Goal: Complete application form: Complete application form

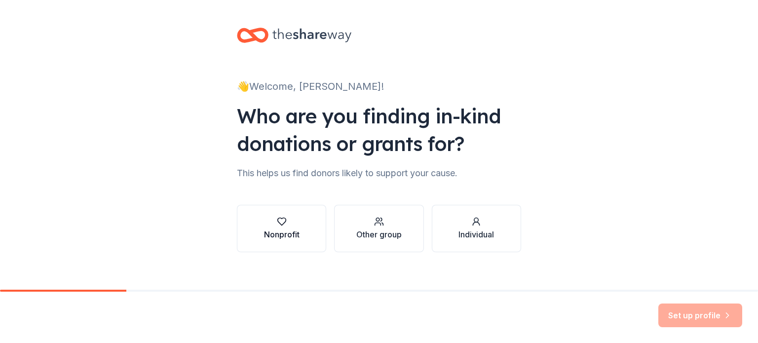
click at [272, 217] on button "Nonprofit" at bounding box center [281, 228] width 89 height 47
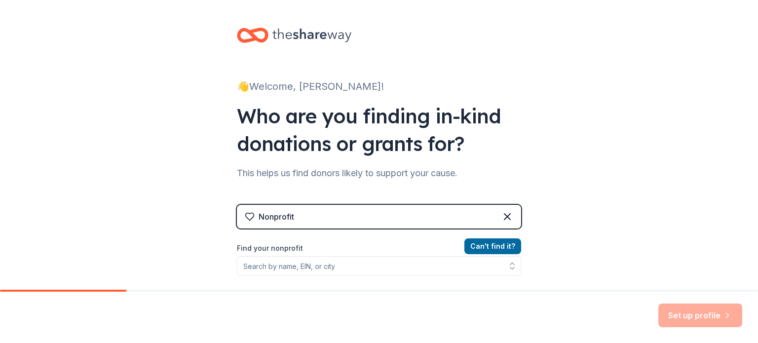
scroll to position [49, 0]
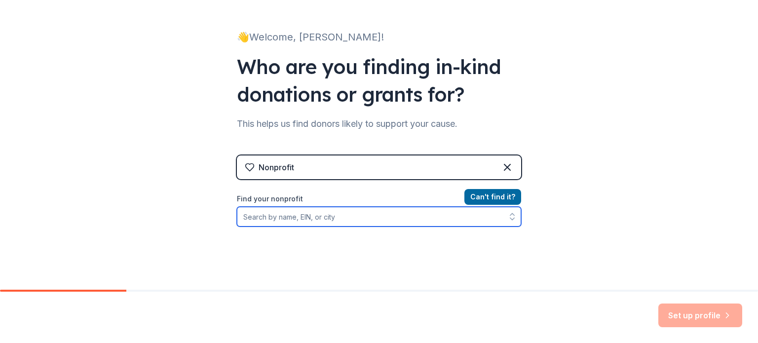
click at [315, 222] on input "Find your nonprofit" at bounding box center [379, 217] width 284 height 20
type input "Little Smiles"
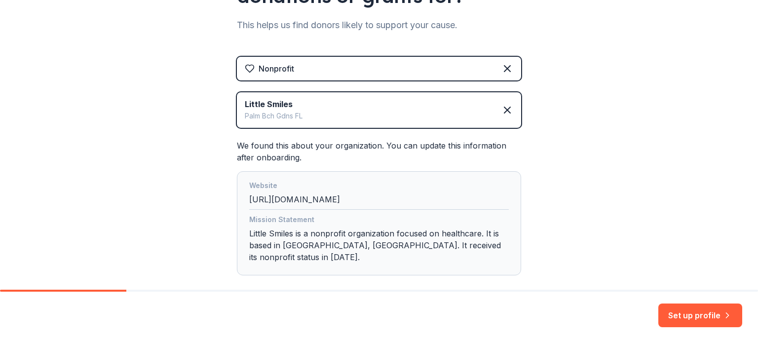
scroll to position [189, 0]
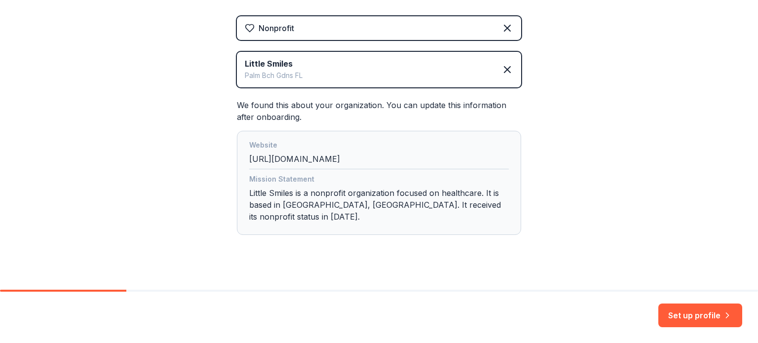
click at [463, 203] on div "Mission Statement Little Smiles is a nonprofit organization focused on healthca…" at bounding box center [379, 199] width 260 height 53
click at [366, 191] on div "Mission Statement Little Smiles is a nonprofit organization focused on healthca…" at bounding box center [379, 199] width 260 height 53
click at [492, 208] on div "Mission Statement Little Smiles is a nonprofit organization focused on healthca…" at bounding box center [379, 199] width 260 height 53
drag, startPoint x: 486, startPoint y: 206, endPoint x: 364, endPoint y: 206, distance: 122.0
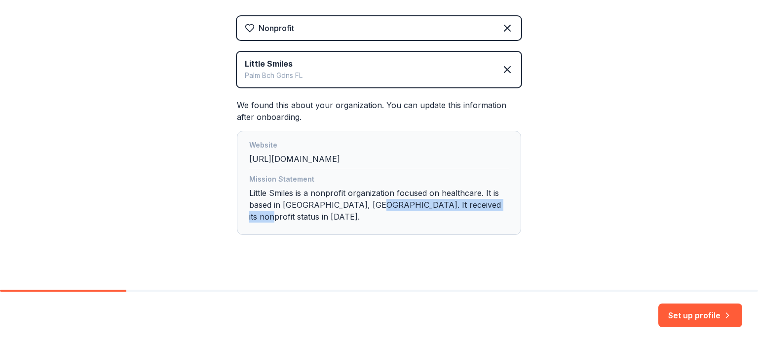
click at [364, 206] on div "Mission Statement Little Smiles is a nonprofit organization focused on healthca…" at bounding box center [379, 199] width 260 height 53
click at [496, 197] on div "Mission Statement Little Smiles is a nonprofit organization focused on healthca…" at bounding box center [379, 199] width 260 height 53
click at [483, 205] on div "Mission Statement Little Smiles is a nonprofit organization focused on healthca…" at bounding box center [379, 199] width 260 height 53
click at [485, 204] on div "Mission Statement Little Smiles is a nonprofit organization focused on healthca…" at bounding box center [379, 199] width 260 height 53
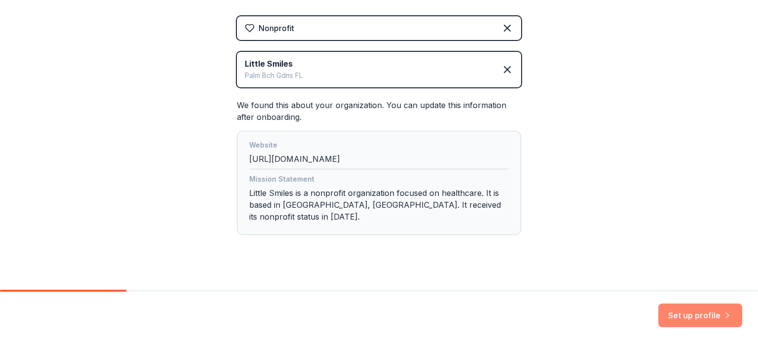
click at [702, 309] on button "Set up profile" at bounding box center [701, 316] width 84 height 24
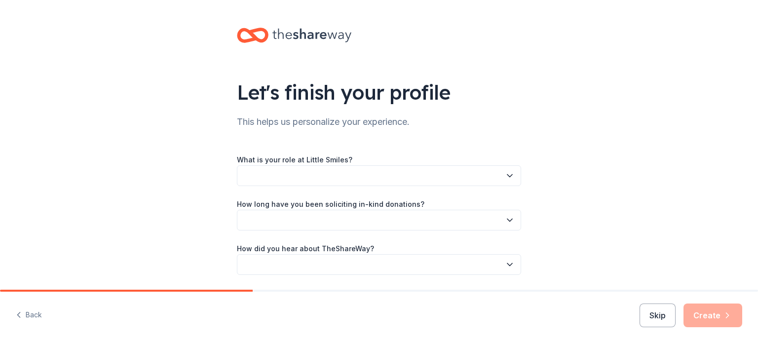
click at [361, 172] on button "button" at bounding box center [379, 175] width 284 height 21
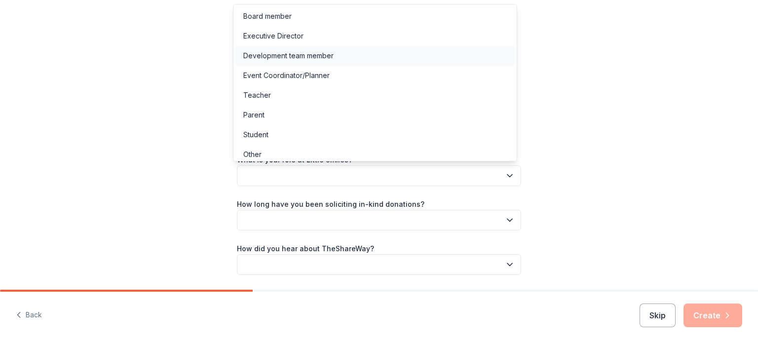
click at [294, 56] on div "Development team member" at bounding box center [288, 56] width 90 height 12
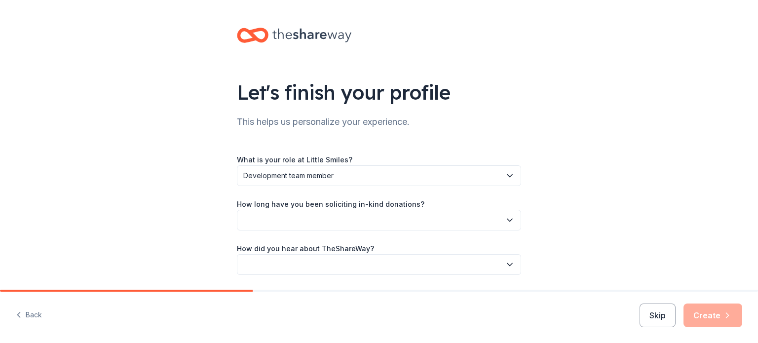
click at [336, 178] on span "Development team member" at bounding box center [372, 176] width 258 height 12
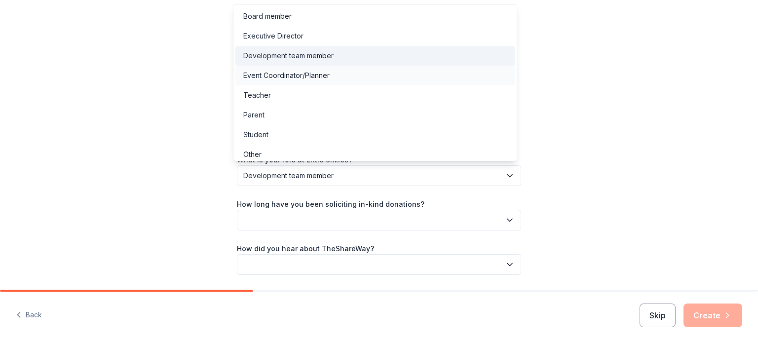
click at [281, 74] on div "Event Coordinator/Planner" at bounding box center [286, 76] width 86 height 12
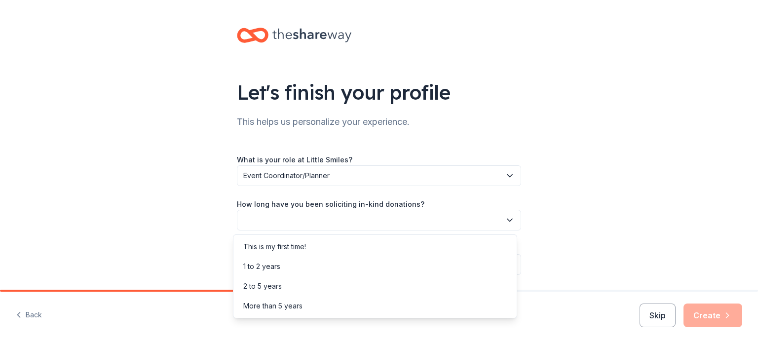
click at [331, 213] on button "button" at bounding box center [379, 220] width 284 height 21
click at [264, 271] on div "1 to 2 years" at bounding box center [261, 267] width 37 height 12
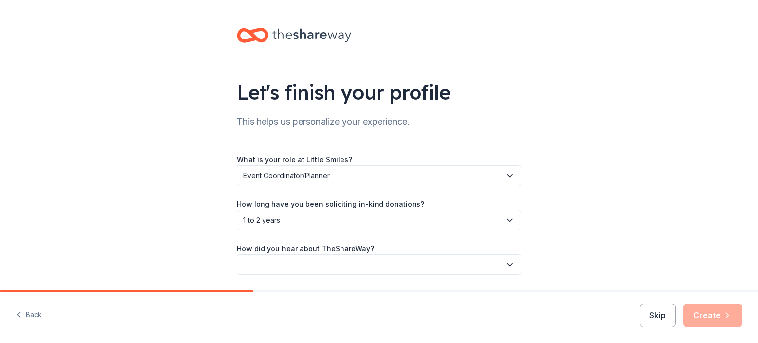
click at [274, 266] on button "button" at bounding box center [379, 264] width 284 height 21
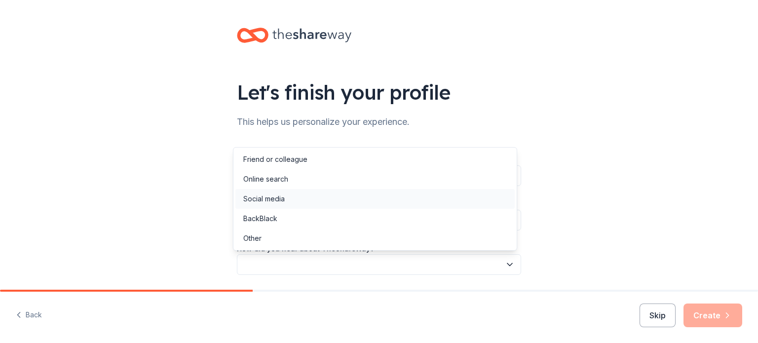
click at [275, 202] on div "Social media" at bounding box center [263, 199] width 41 height 12
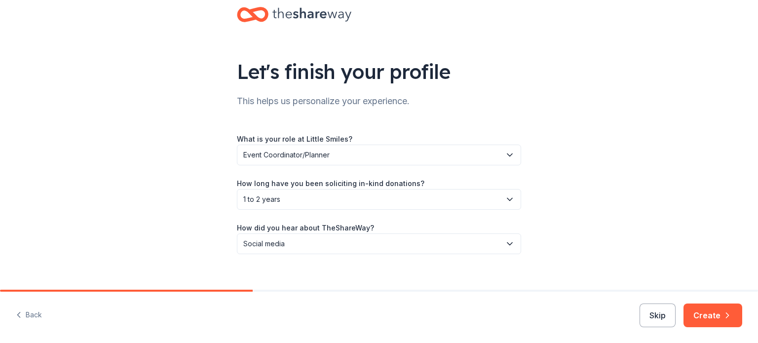
scroll to position [32, 0]
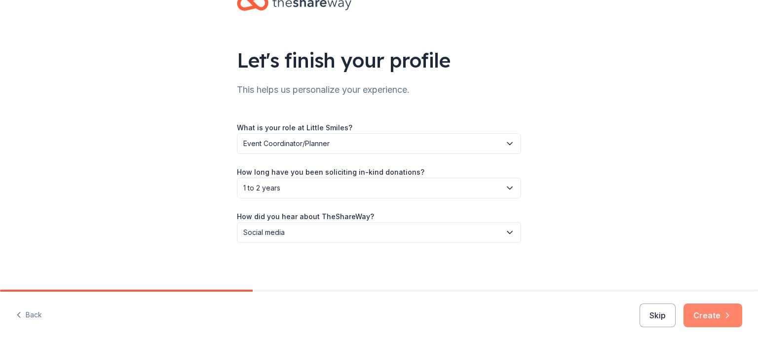
click at [717, 323] on button "Create" at bounding box center [713, 316] width 59 height 24
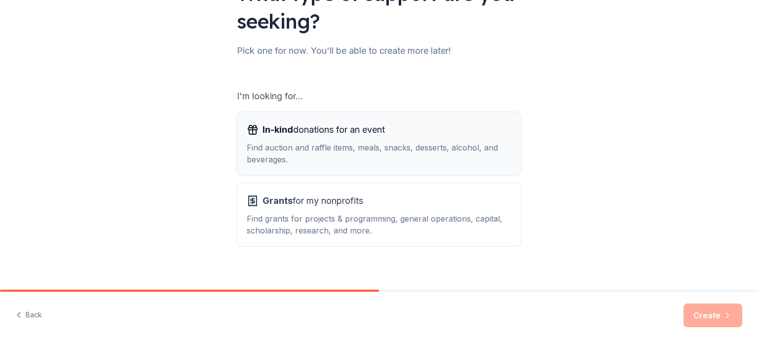
scroll to position [109, 0]
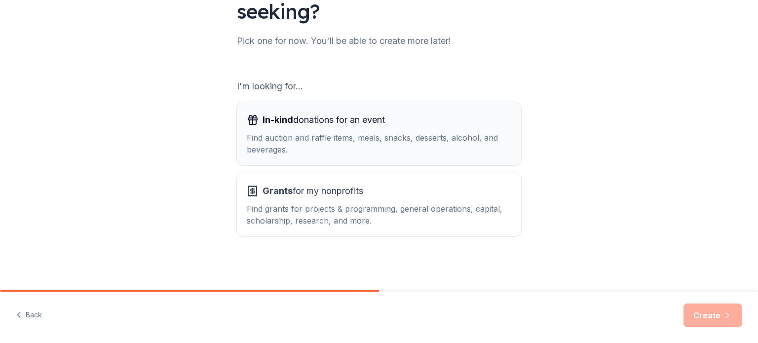
click at [352, 146] on div "Find auction and raffle items, meals, snacks, desserts, alcohol, and beverages." at bounding box center [379, 144] width 265 height 24
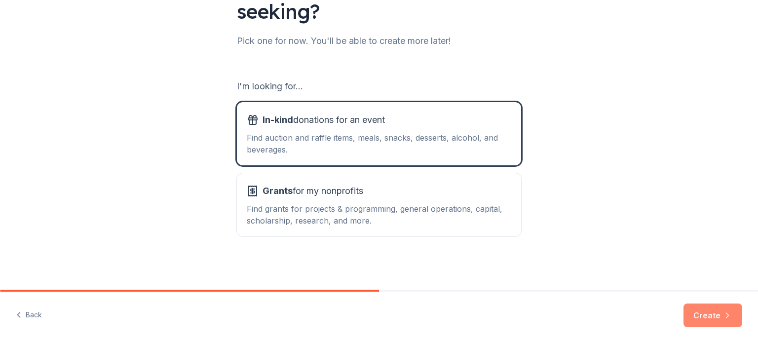
click at [717, 308] on button "Create" at bounding box center [713, 316] width 59 height 24
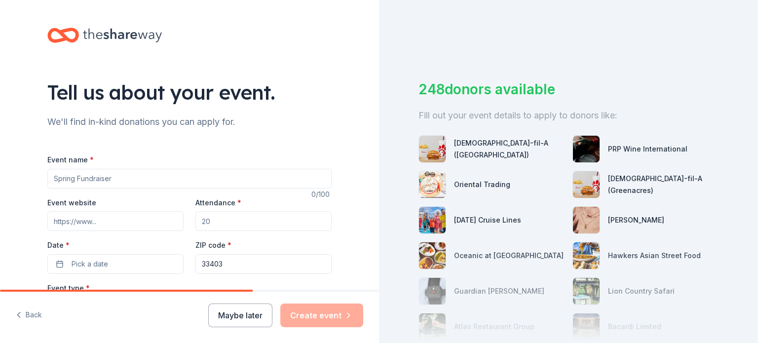
click at [98, 187] on input "Event name *" at bounding box center [189, 179] width 284 height 20
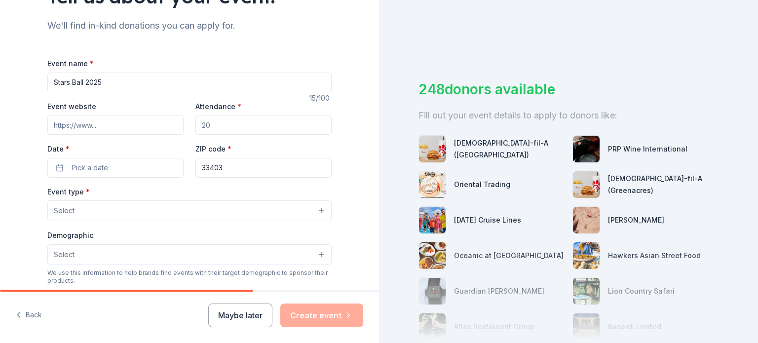
scroll to position [99, 0]
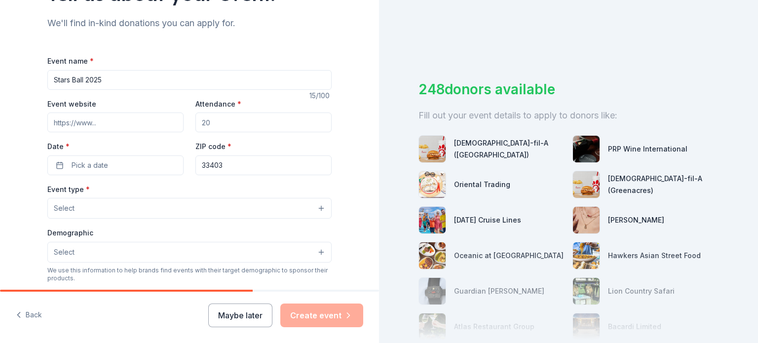
click at [107, 120] on input "Event website" at bounding box center [115, 123] width 136 height 20
click at [118, 77] on input "Stars Ball 2025" at bounding box center [189, 80] width 284 height 20
paste input "20th Annual Little Smiles Stars Ball"
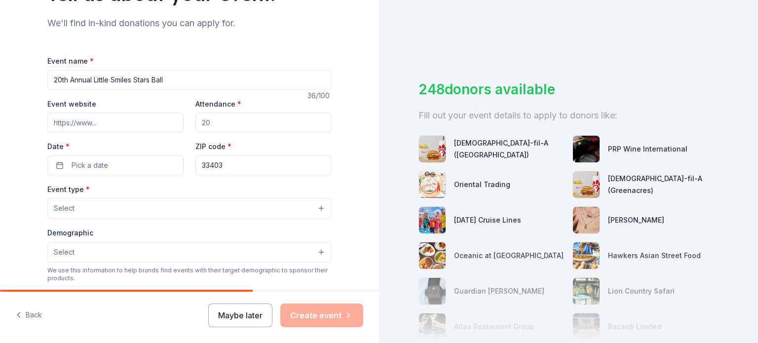
type input "20th Annual Little Smiles Stars Ball"
click at [134, 119] on input "Event website" at bounding box center [115, 123] width 136 height 20
paste input "[URL][DOMAIN_NAME]"
type input "[URL][DOMAIN_NAME]"
click at [222, 121] on input "Attendance *" at bounding box center [264, 123] width 136 height 20
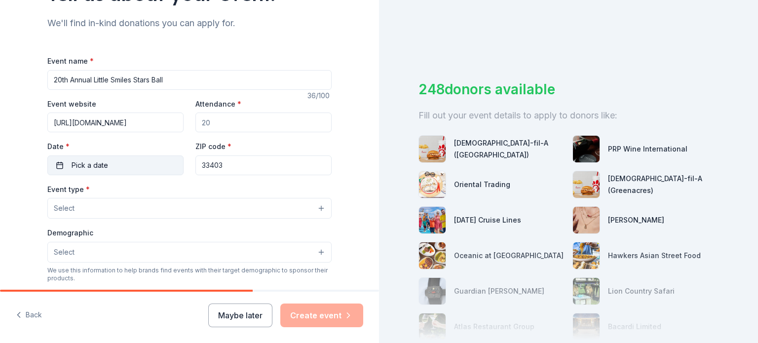
click at [87, 167] on span "Pick a date" at bounding box center [90, 165] width 37 height 12
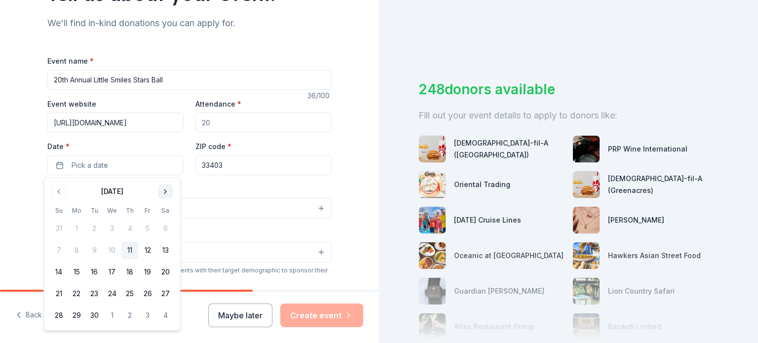
click at [163, 191] on button "Go to next month" at bounding box center [165, 192] width 14 height 14
click at [163, 250] on button "11" at bounding box center [166, 250] width 18 height 18
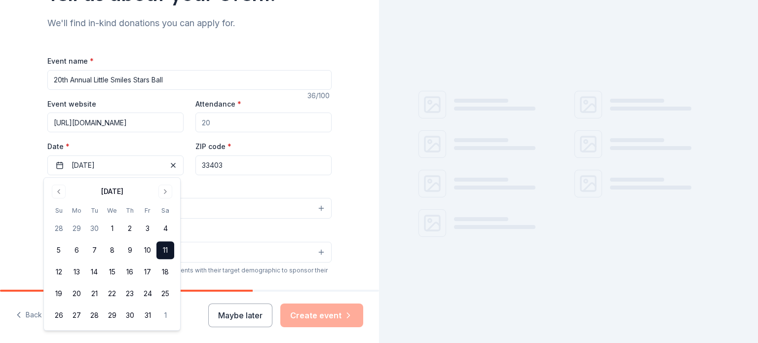
click at [219, 169] on input "33403" at bounding box center [264, 166] width 136 height 20
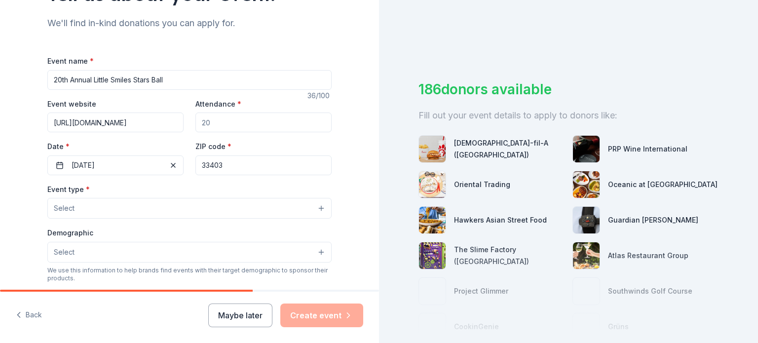
click at [131, 213] on button "Select" at bounding box center [189, 208] width 284 height 21
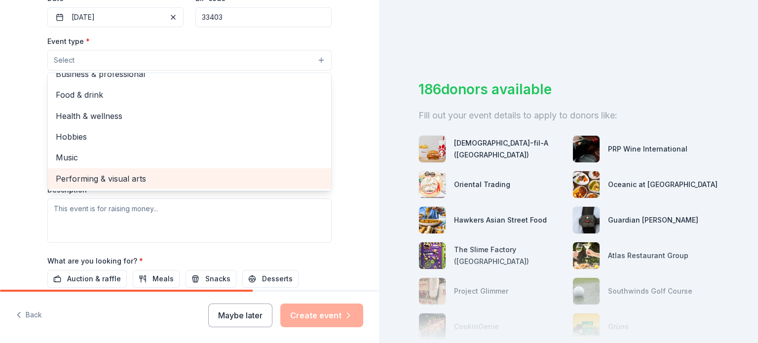
scroll to position [0, 0]
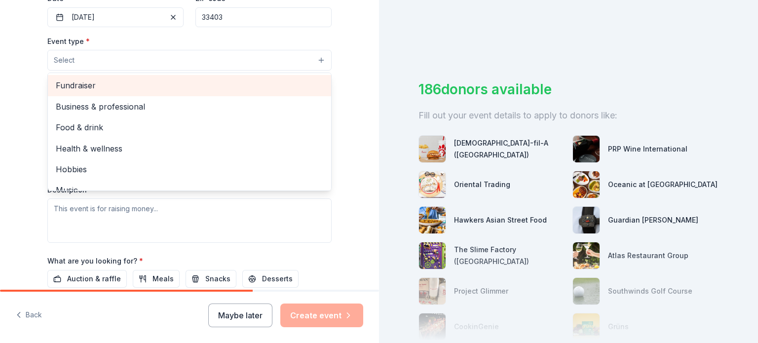
click at [111, 88] on span "Fundraiser" at bounding box center [190, 85] width 268 height 13
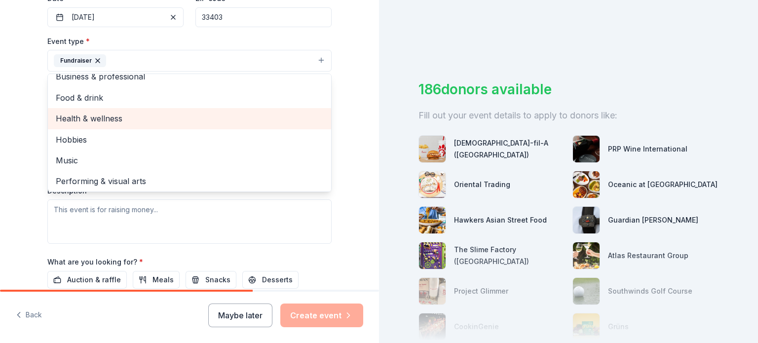
scroll to position [12, 0]
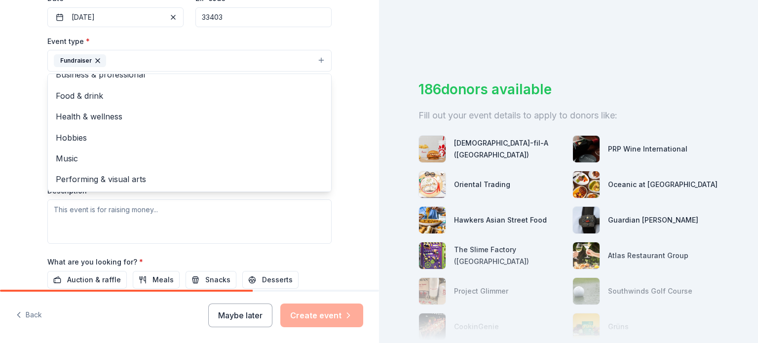
click at [0, 148] on div "Tell us about your event. We'll find in-kind donations you can apply for. Event…" at bounding box center [189, 82] width 379 height 658
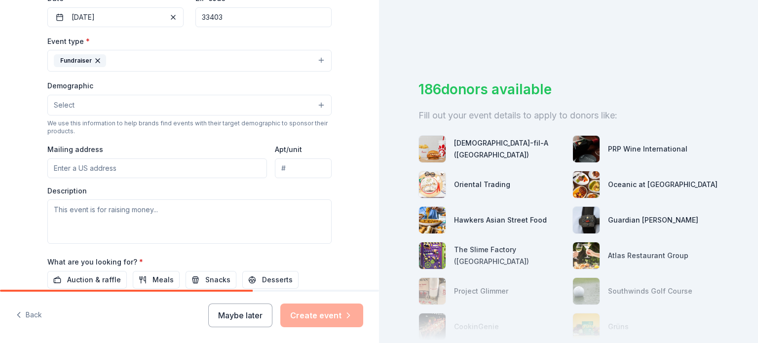
scroll to position [198, 0]
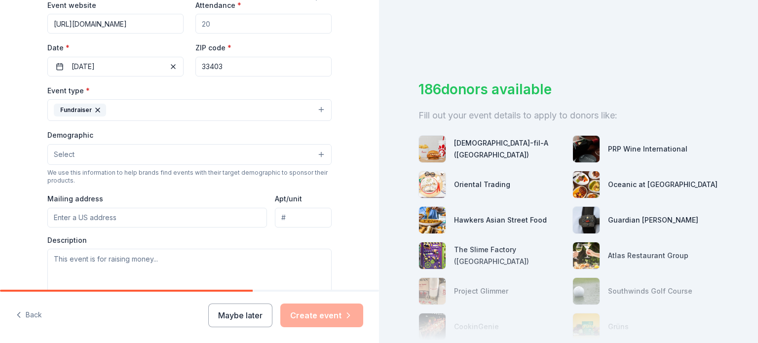
click at [71, 158] on button "Select" at bounding box center [189, 154] width 284 height 21
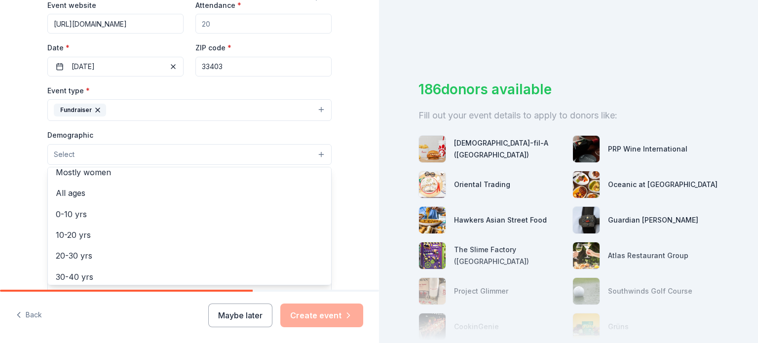
scroll to position [0, 0]
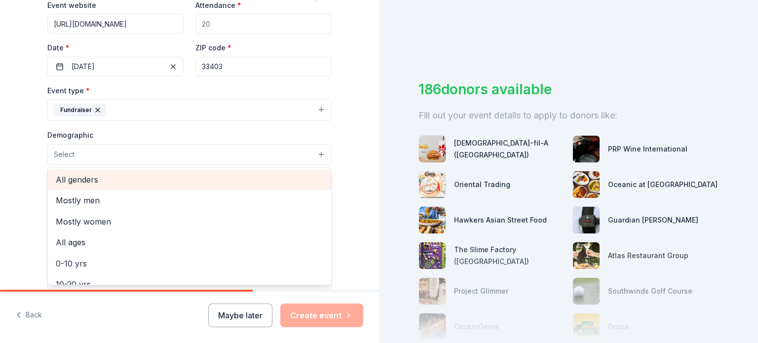
click at [85, 182] on span "All genders" at bounding box center [190, 179] width 268 height 13
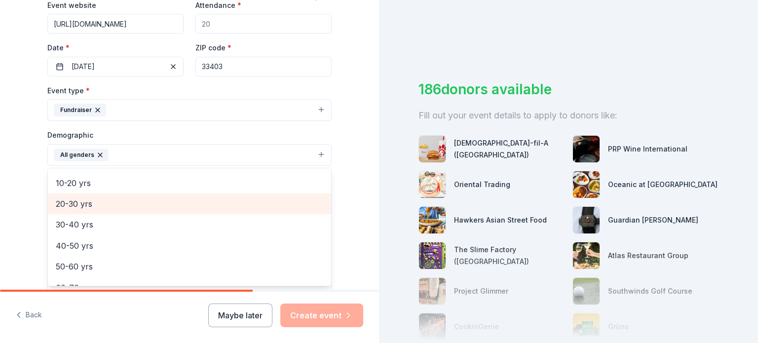
scroll to position [99, 0]
click at [77, 213] on span "30-40 yrs" at bounding box center [190, 207] width 268 height 13
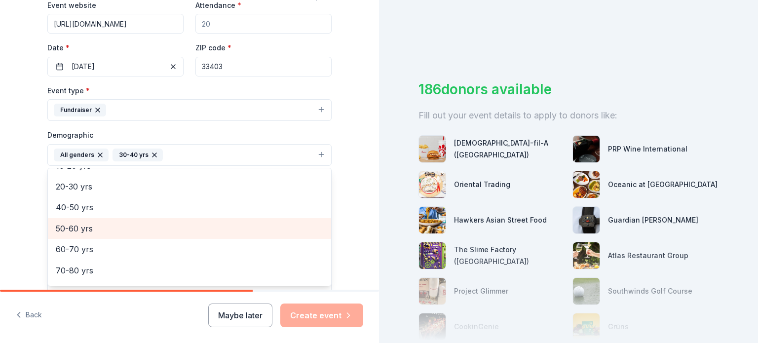
click at [90, 234] on span "50-60 yrs" at bounding box center [190, 228] width 268 height 13
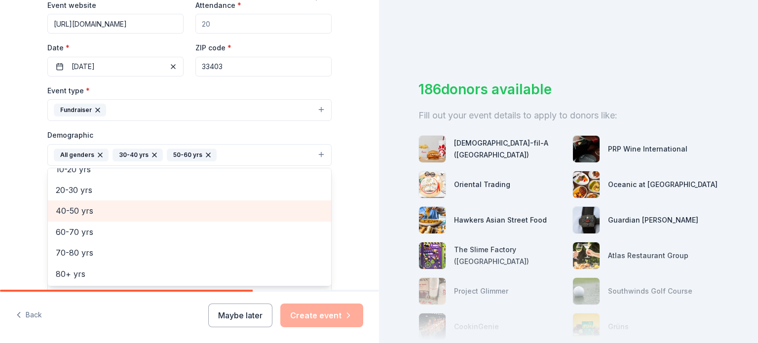
click at [83, 204] on span "40-50 yrs" at bounding box center [190, 210] width 268 height 13
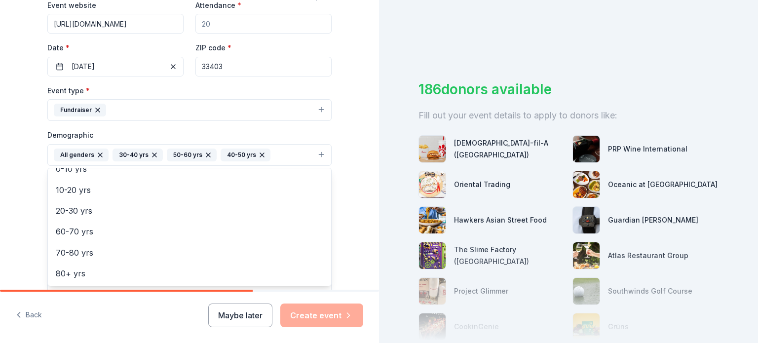
click at [7, 159] on div "Tell us about your event. We'll find in-kind donations you can apply for. Event…" at bounding box center [189, 131] width 379 height 659
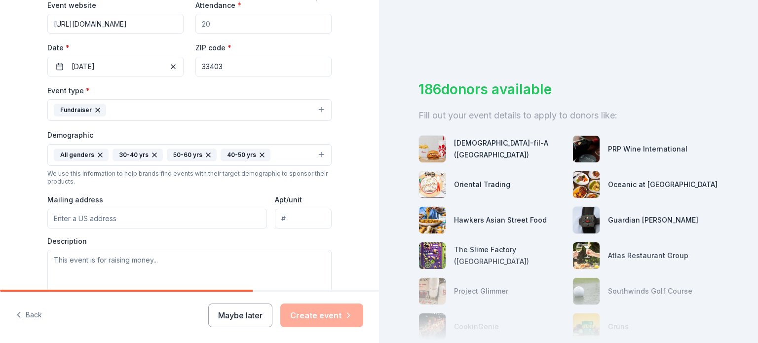
click at [134, 216] on input "Mailing address" at bounding box center [157, 219] width 220 height 20
type input "3569 91st St. North"
type input "Suite 4"
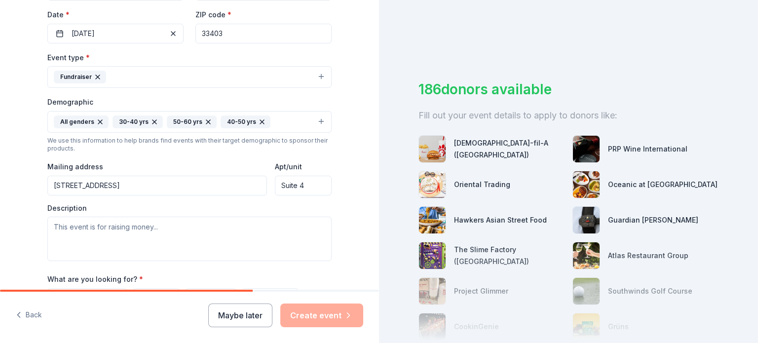
scroll to position [247, 0]
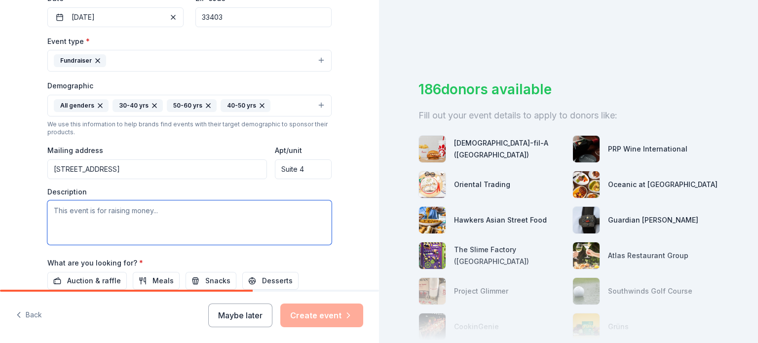
click at [126, 219] on textarea at bounding box center [189, 222] width 284 height 44
drag, startPoint x: 167, startPoint y: 209, endPoint x: 142, endPoint y: 217, distance: 26.4
click at [142, 217] on textarea at bounding box center [189, 222] width 284 height 44
paste textarea "Step into a world of sugar, smiles, and celebration at the 20th Annual Little S…"
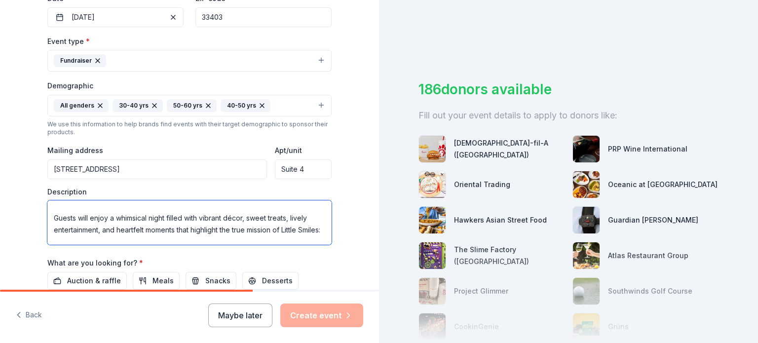
scroll to position [125, 0]
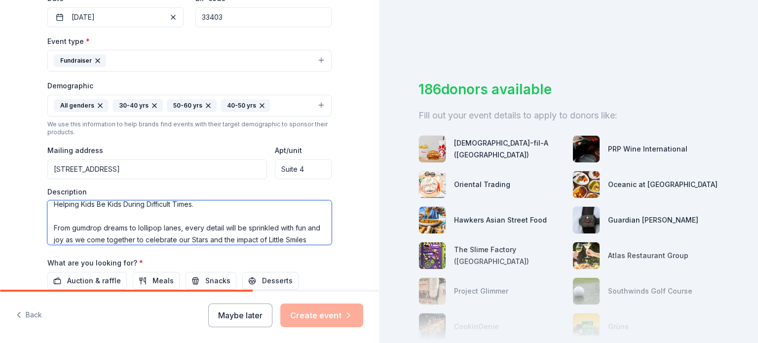
click at [49, 216] on textarea "Step into a world of sugar, smiles, and celebration at the 20th Annual Little S…" at bounding box center [189, 222] width 284 height 44
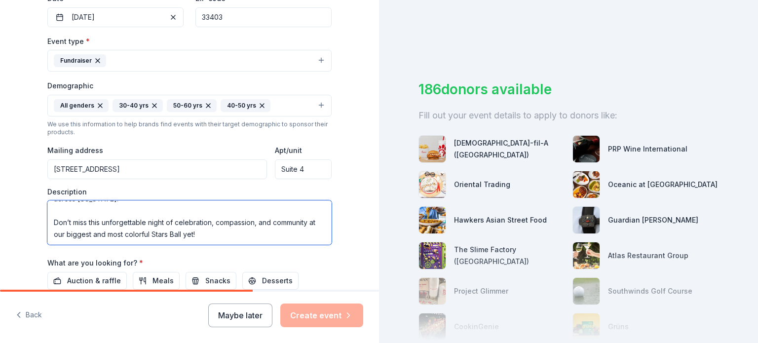
scroll to position [296, 0]
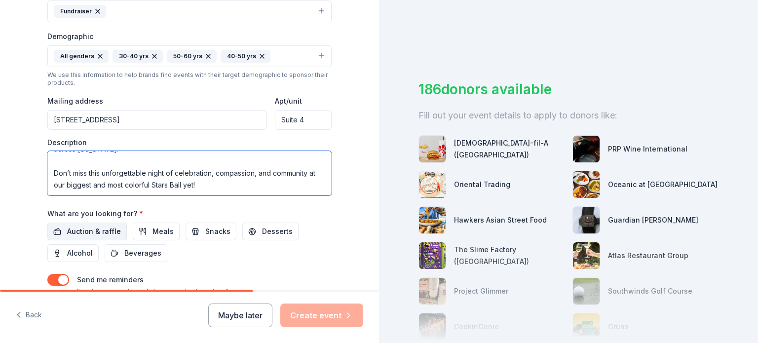
type textarea "Step into a world of sugar, smiles, and celebration at the 20th Annual Little S…"
click at [67, 226] on span "Auction & raffle" at bounding box center [94, 232] width 54 height 12
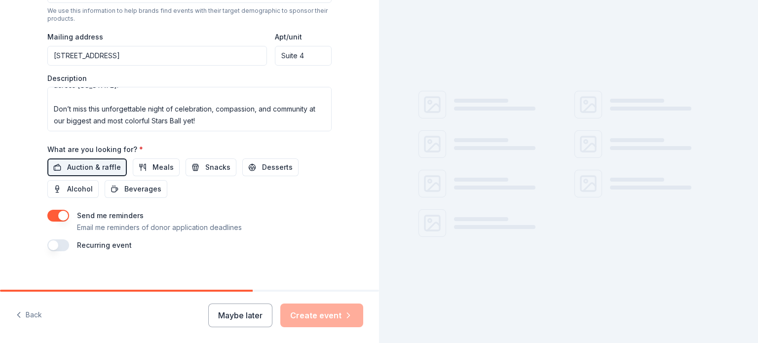
scroll to position [369, 0]
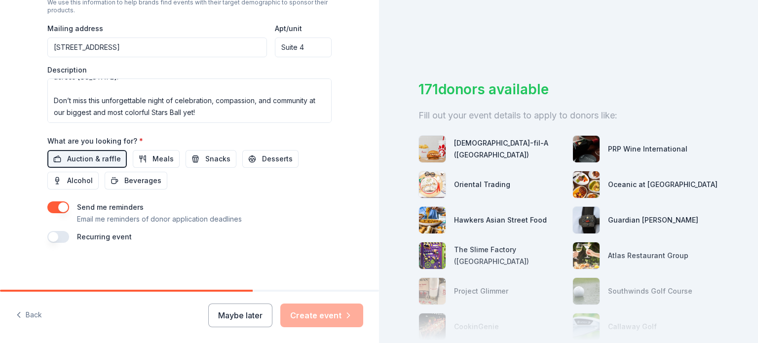
click at [63, 235] on button "button" at bounding box center [58, 237] width 22 height 12
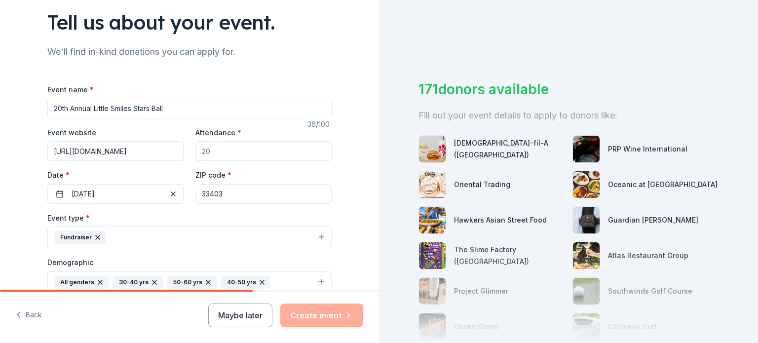
scroll to position [148, 0]
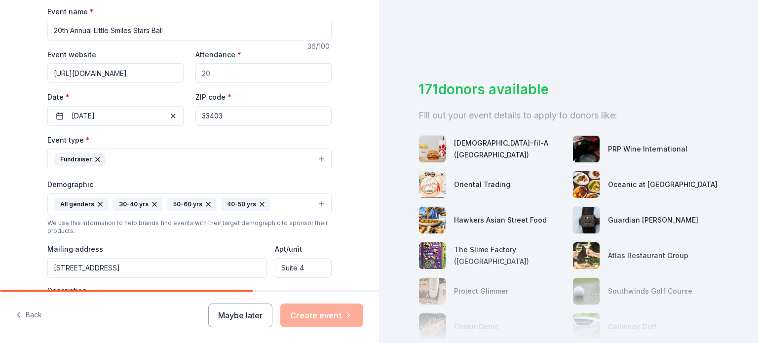
click at [227, 76] on input "Attendance *" at bounding box center [264, 73] width 136 height 20
type input "300"
click at [241, 120] on input "33403" at bounding box center [264, 116] width 136 height 20
click at [257, 106] on div "ZIP code * 33403" at bounding box center [264, 108] width 136 height 35
click at [257, 115] on input "33403" at bounding box center [264, 116] width 136 height 20
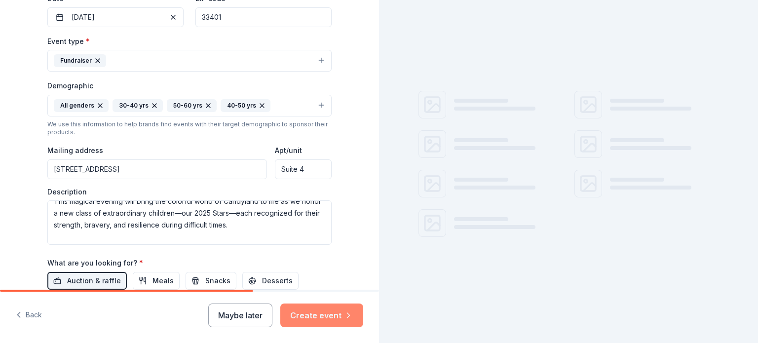
scroll to position [0, 0]
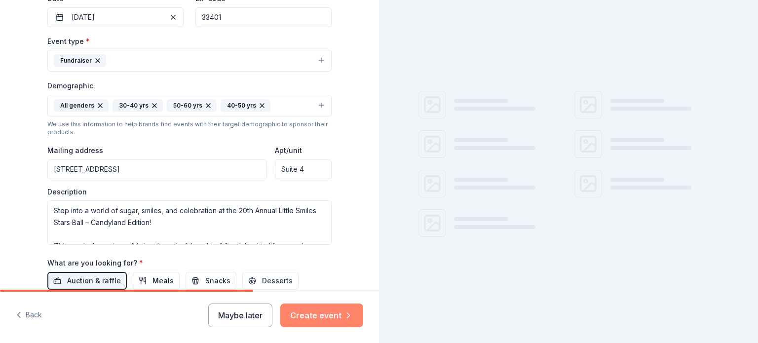
type input "33401"
click at [300, 314] on button "Create event" at bounding box center [321, 316] width 83 height 24
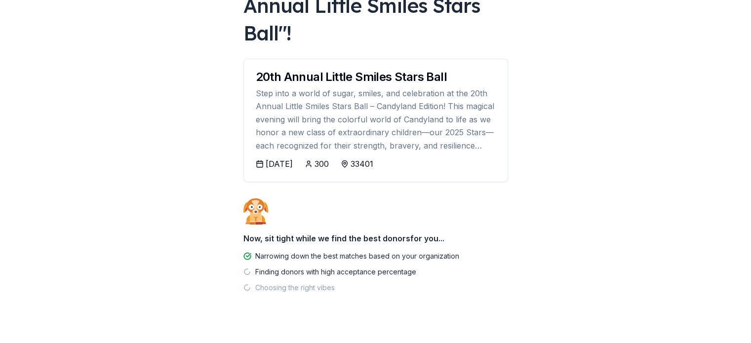
scroll to position [115, 0]
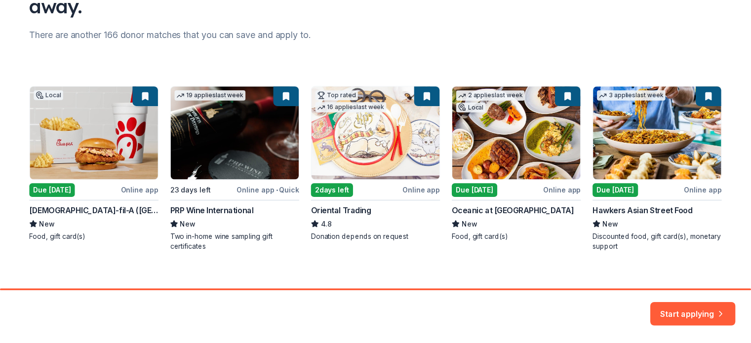
scroll to position [125, 0]
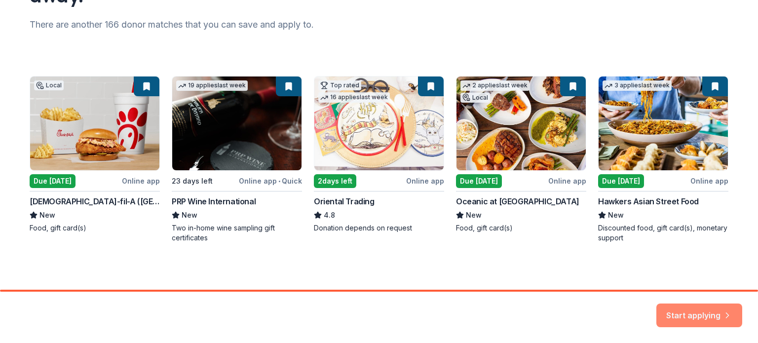
click at [698, 313] on button "Start applying" at bounding box center [700, 310] width 86 height 24
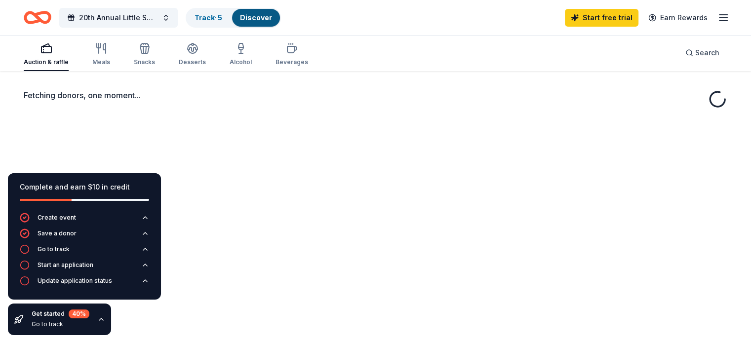
scroll to position [49, 0]
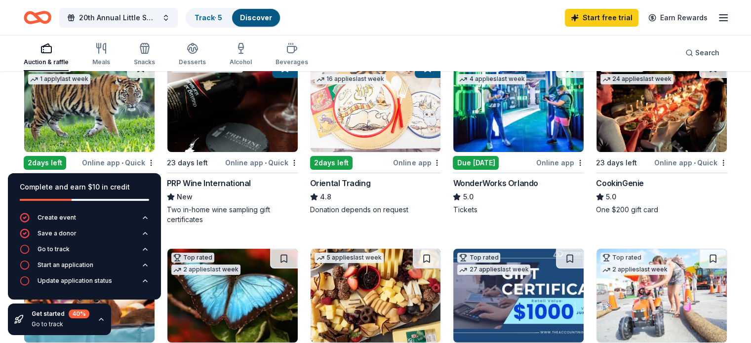
scroll to position [148, 0]
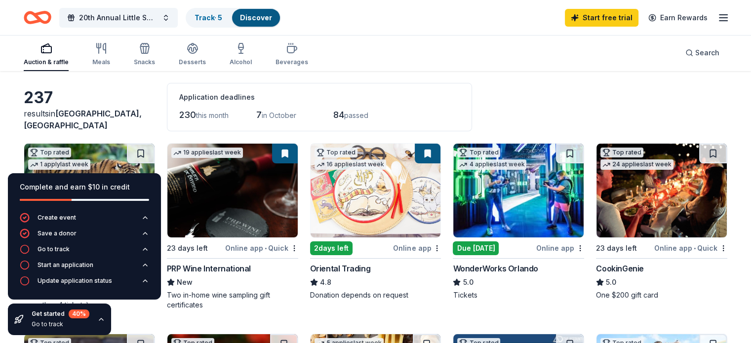
scroll to position [99, 0]
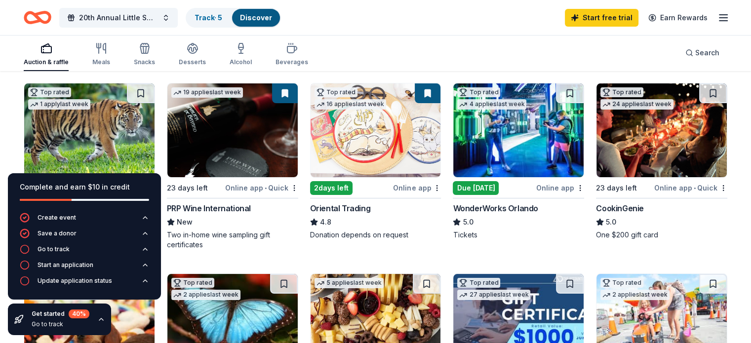
click at [483, 191] on div "Due [DATE]" at bounding box center [476, 188] width 46 height 14
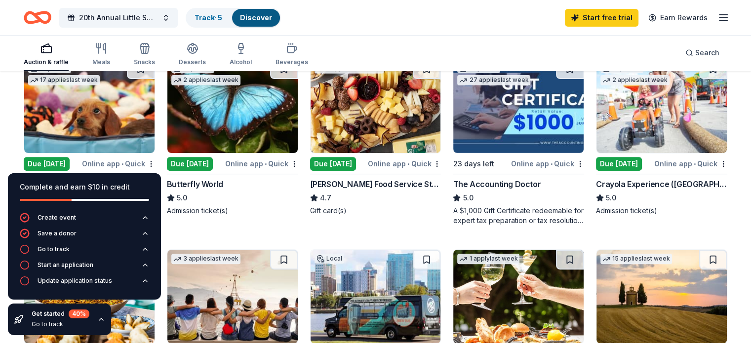
scroll to position [296, 0]
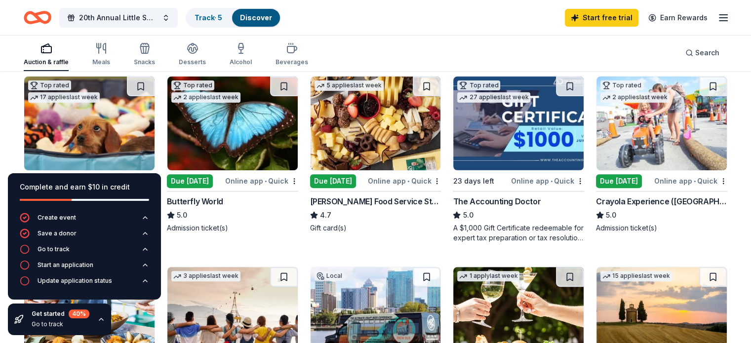
click at [235, 130] on img at bounding box center [232, 124] width 130 height 94
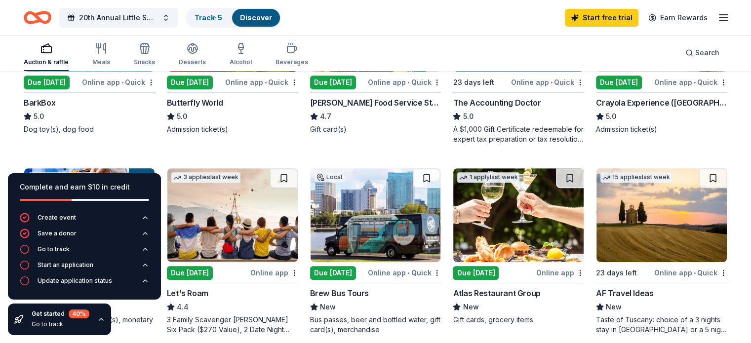
scroll to position [444, 0]
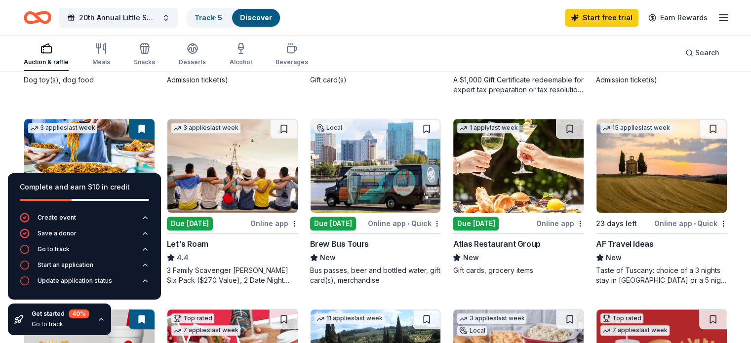
click at [668, 274] on div "Taste of Tuscany: choice of a 3 nights stay in Florence or a 5 night stay in Co…" at bounding box center [661, 276] width 131 height 20
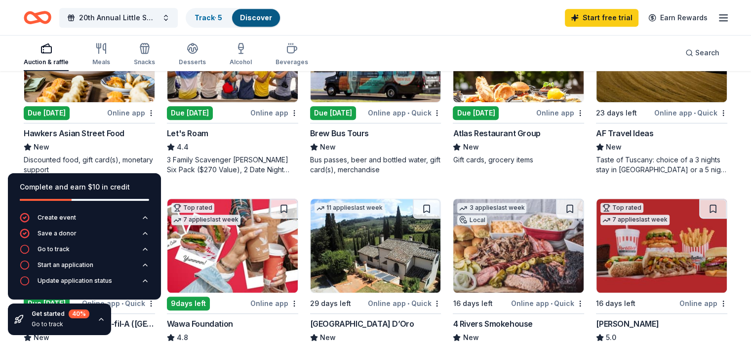
scroll to position [593, 0]
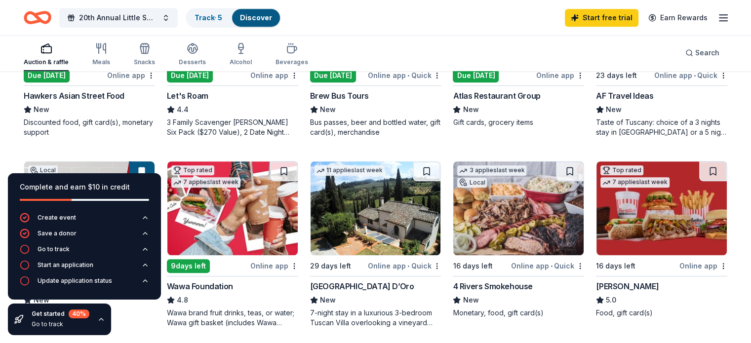
click at [99, 322] on icon "button" at bounding box center [101, 320] width 8 height 8
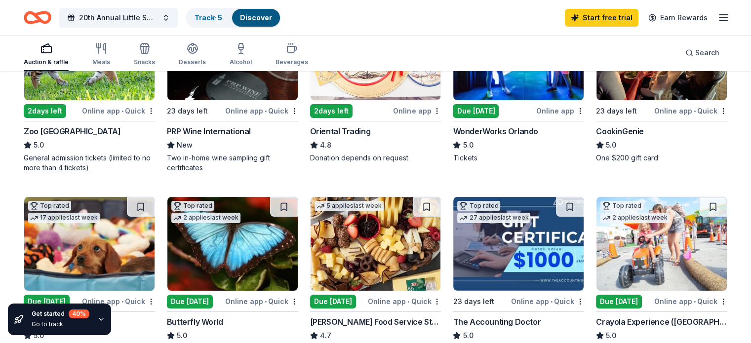
scroll to position [49, 0]
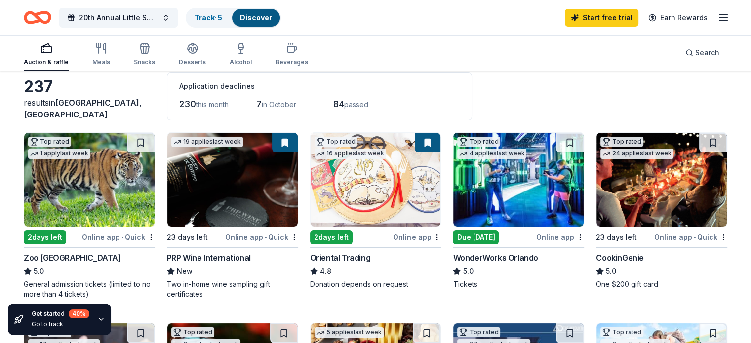
click at [198, 255] on div "PRP Wine International" at bounding box center [209, 258] width 84 height 12
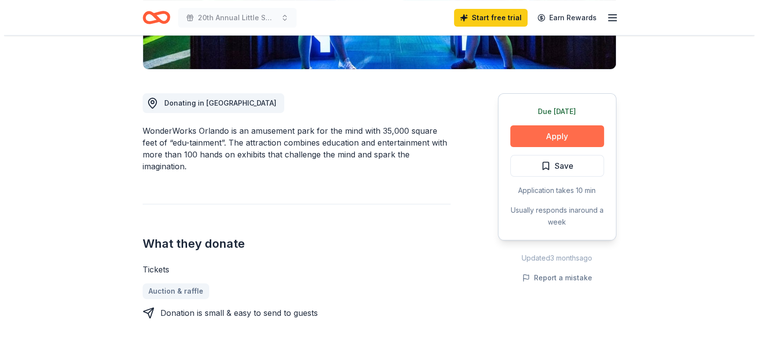
scroll to position [346, 0]
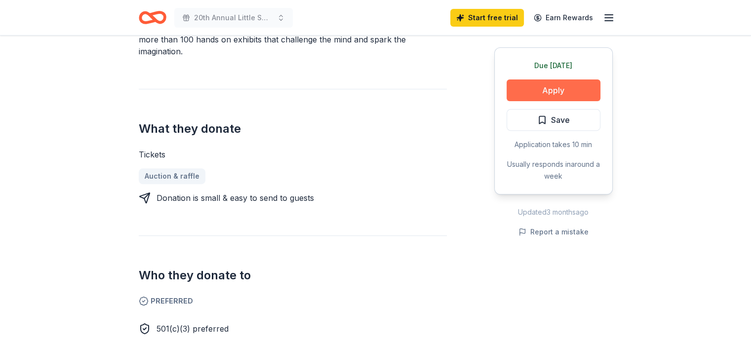
click at [548, 95] on button "Apply" at bounding box center [554, 90] width 94 height 22
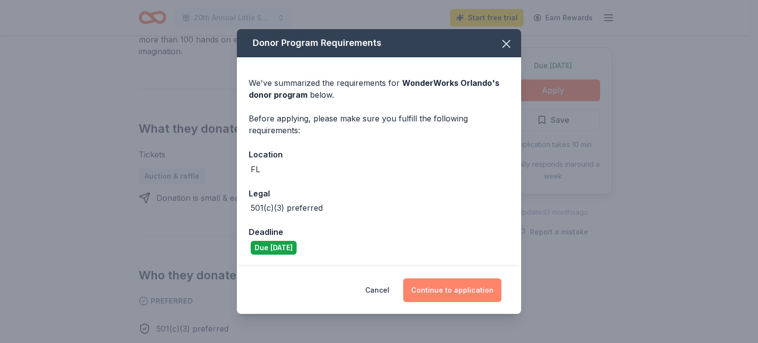
click at [452, 292] on button "Continue to application" at bounding box center [452, 290] width 98 height 24
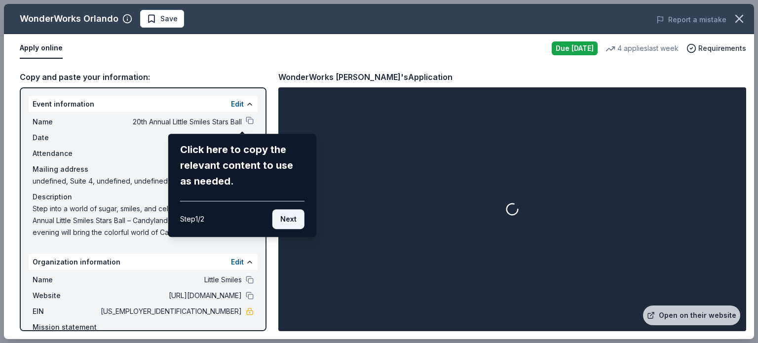
click at [292, 225] on button "Next" at bounding box center [289, 219] width 32 height 20
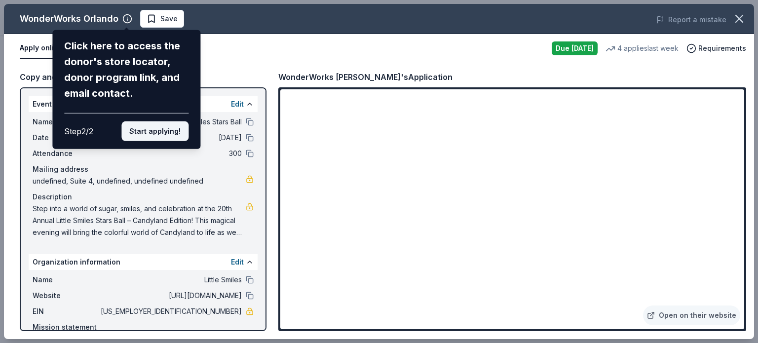
click at [158, 135] on button "Start applying!" at bounding box center [154, 131] width 67 height 20
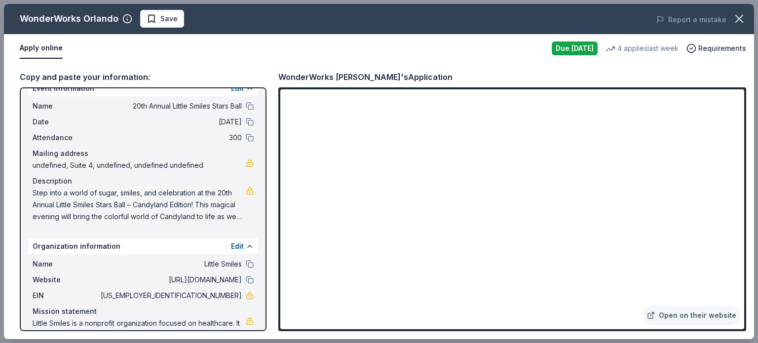
scroll to position [0, 0]
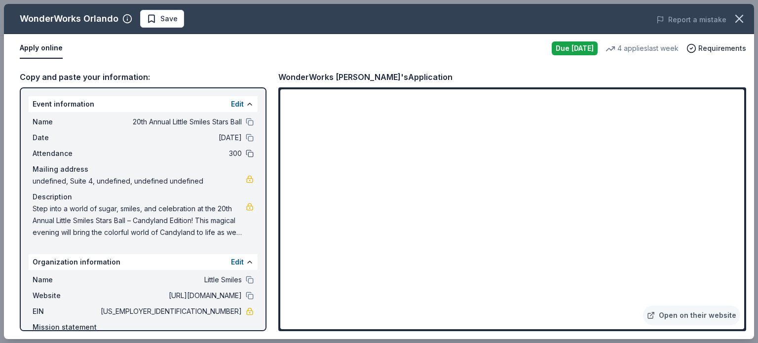
click at [246, 155] on button at bounding box center [250, 154] width 8 height 8
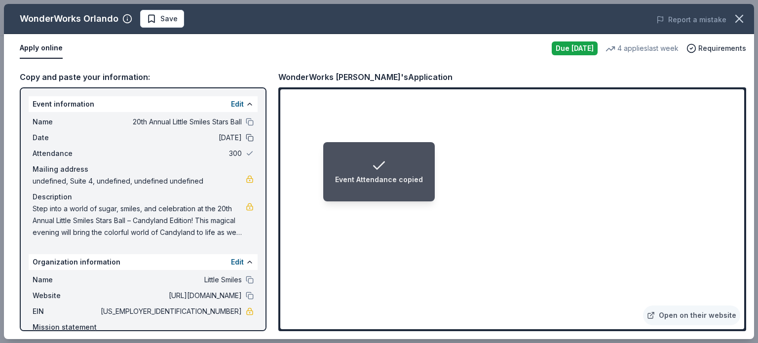
click at [246, 140] on button at bounding box center [250, 138] width 8 height 8
click at [246, 121] on button at bounding box center [250, 122] width 8 height 8
drag, startPoint x: 217, startPoint y: 183, endPoint x: 136, endPoint y: 183, distance: 81.5
click at [136, 183] on span "undefined, Suite 4, undefined, undefined undefined" at bounding box center [139, 181] width 213 height 12
click at [105, 178] on span "undefined, Suite 4, undefined, undefined undefined" at bounding box center [139, 181] width 213 height 12
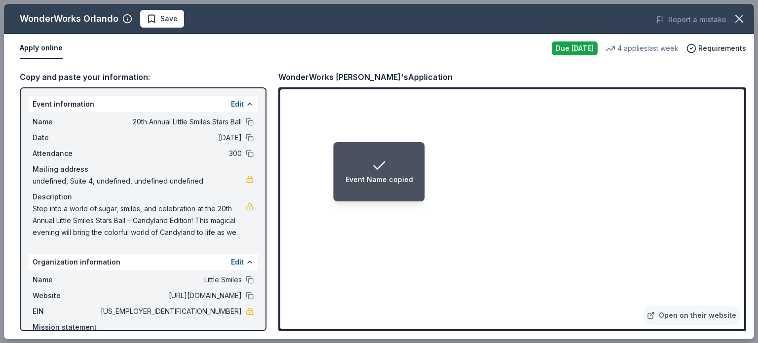
click at [103, 178] on span "undefined, Suite 4, undefined, undefined undefined" at bounding box center [139, 181] width 213 height 12
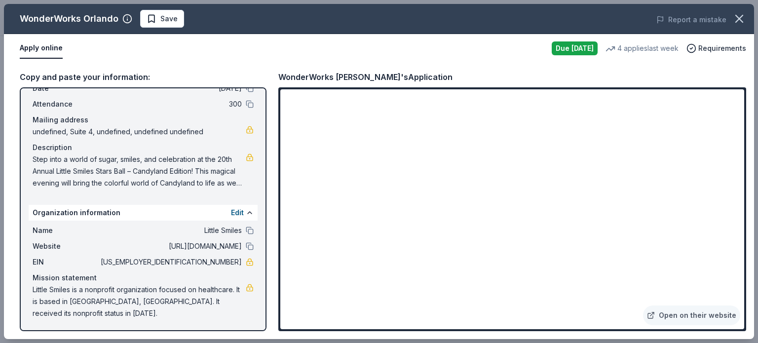
scroll to position [49, 0]
click at [246, 231] on button at bounding box center [250, 231] width 8 height 8
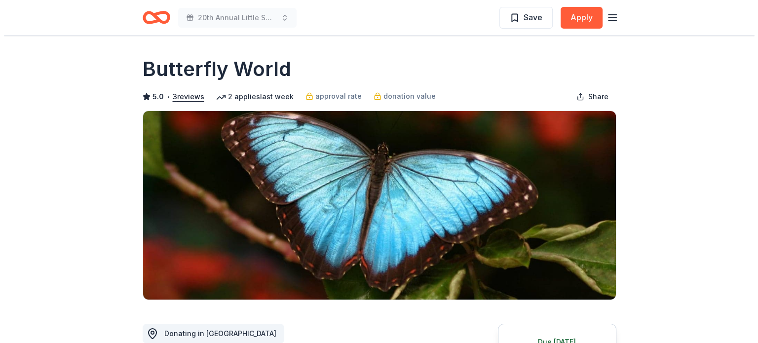
scroll to position [198, 0]
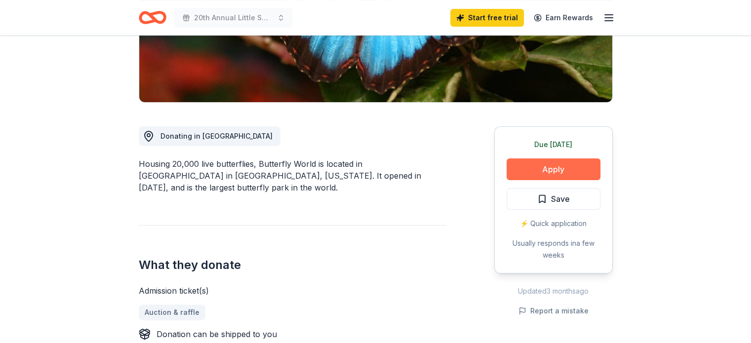
click at [556, 165] on button "Apply" at bounding box center [554, 169] width 94 height 22
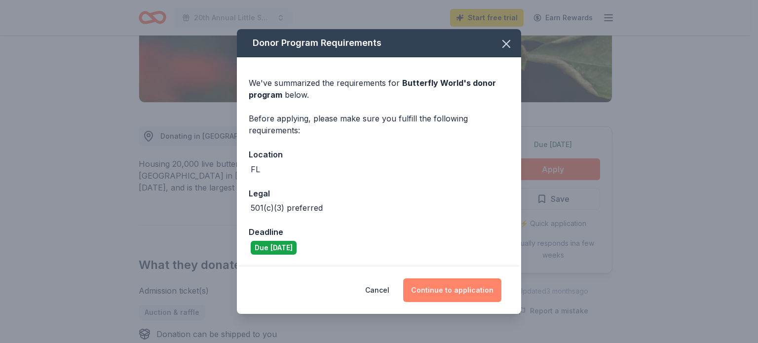
click at [454, 288] on button "Continue to application" at bounding box center [452, 290] width 98 height 24
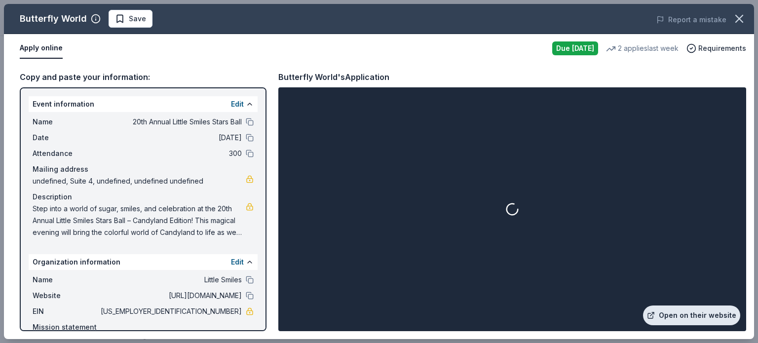
click at [713, 316] on link "Open on their website" at bounding box center [691, 316] width 97 height 20
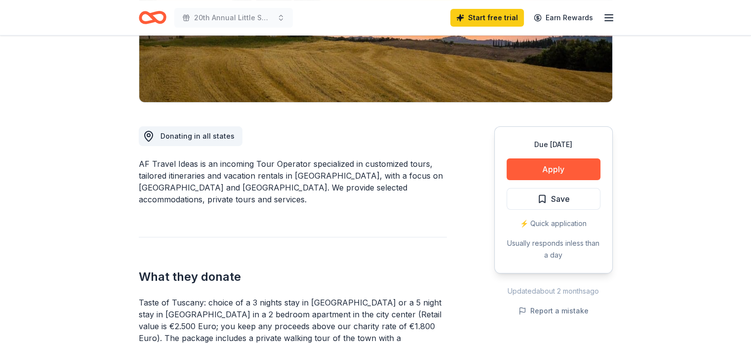
scroll to position [198, 0]
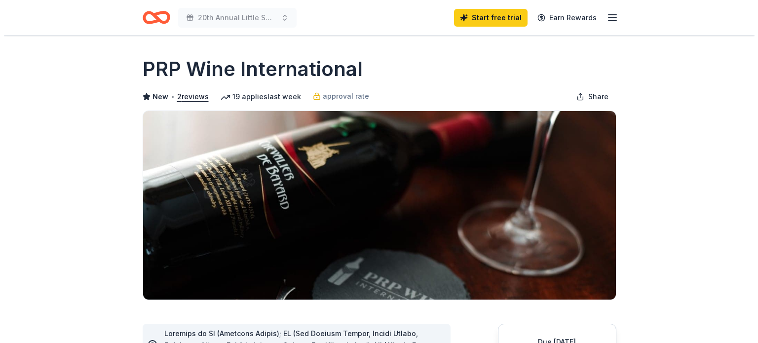
scroll to position [198, 0]
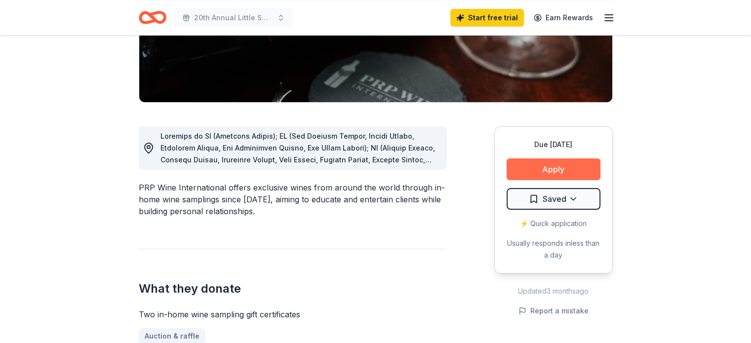
click at [555, 174] on button "Apply" at bounding box center [554, 169] width 94 height 22
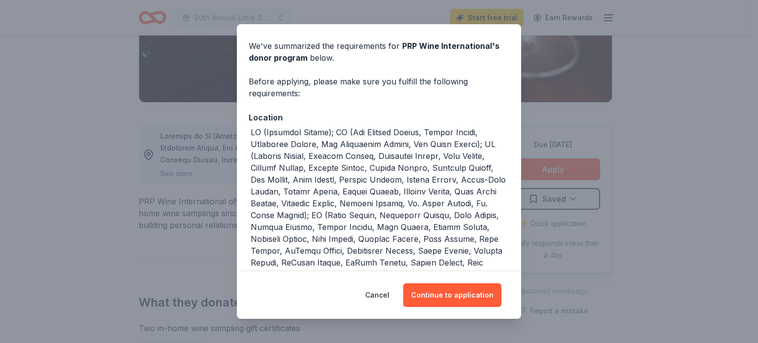
scroll to position [49, 0]
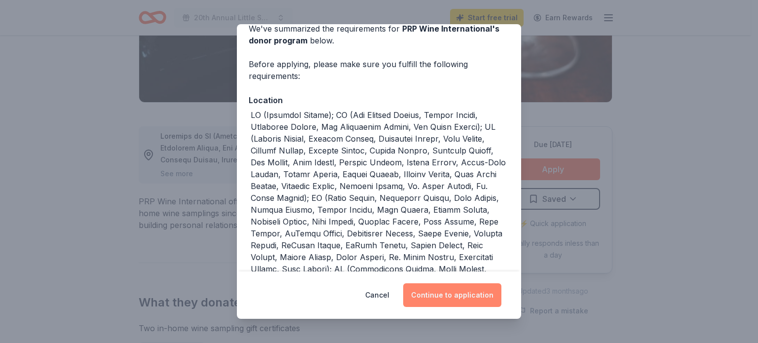
click at [456, 300] on button "Continue to application" at bounding box center [452, 295] width 98 height 24
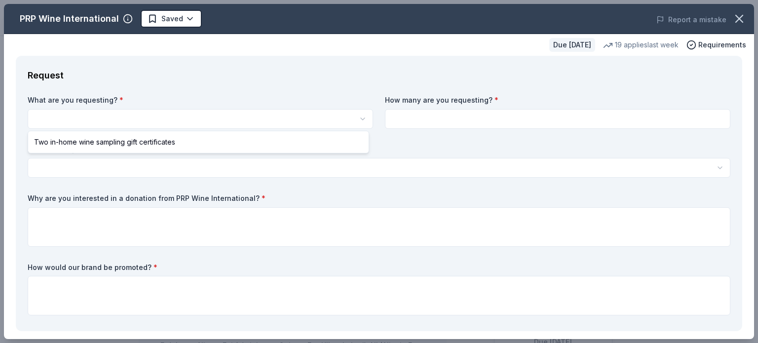
scroll to position [0, 0]
select select "Two in-home wine sampling gift certificates"
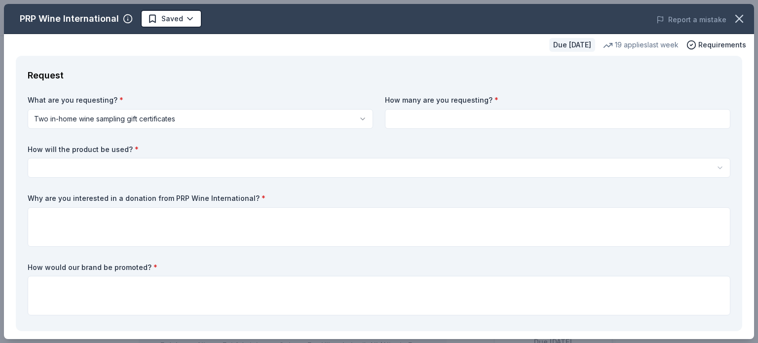
click at [488, 117] on input at bounding box center [558, 119] width 346 height 20
click at [429, 116] on input at bounding box center [558, 119] width 346 height 20
type input "1"
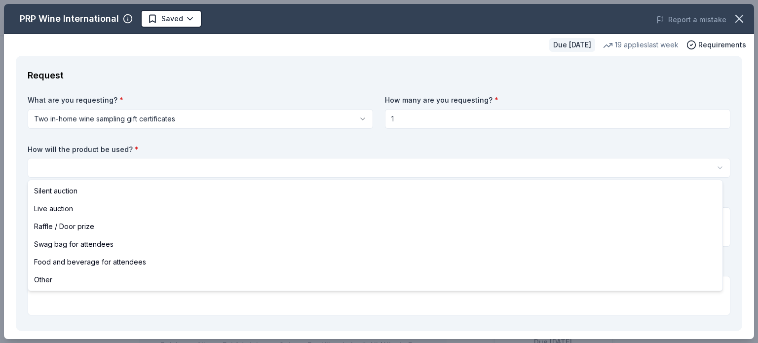
click at [188, 168] on html "20th Annual Little Smiles Stars Ball Saved Apply Due [DATE] Share PRP Wine Inte…" at bounding box center [379, 171] width 758 height 343
select select "silentAuction"
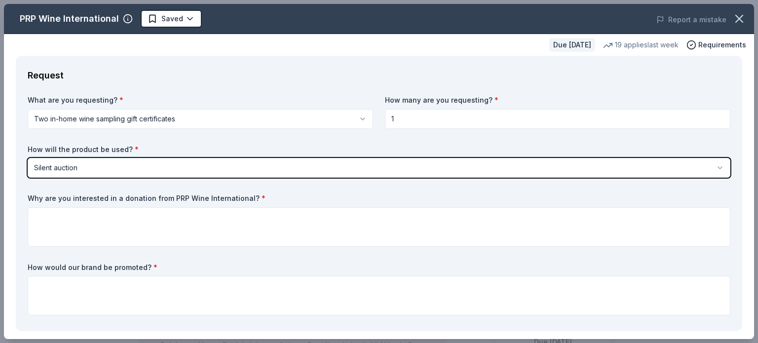
scroll to position [99, 0]
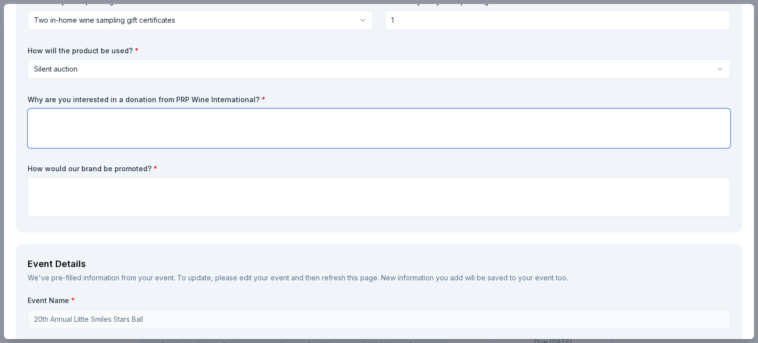
click at [117, 119] on textarea at bounding box center [379, 129] width 703 height 40
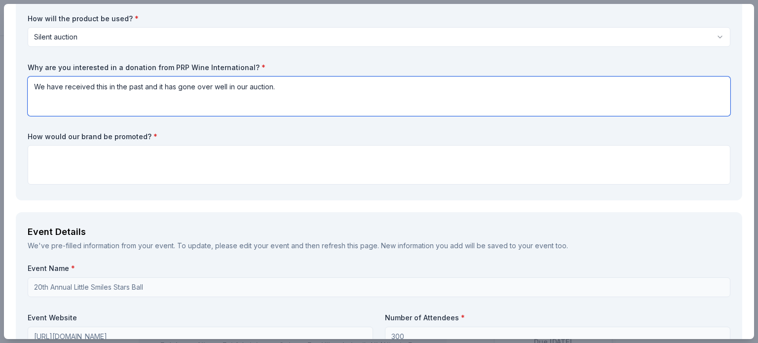
scroll to position [148, 0]
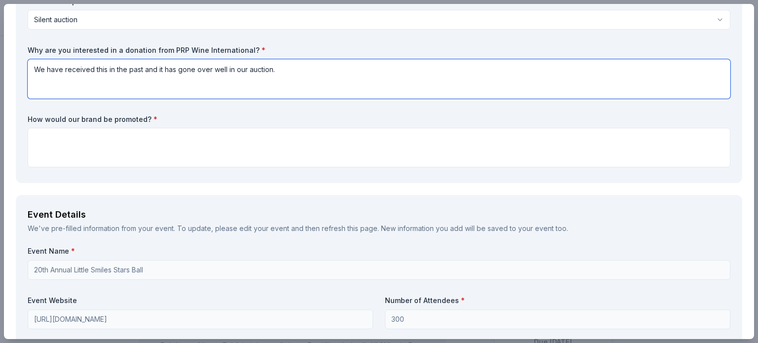
type textarea "We have received this in the past and it has gone over well in our auction."
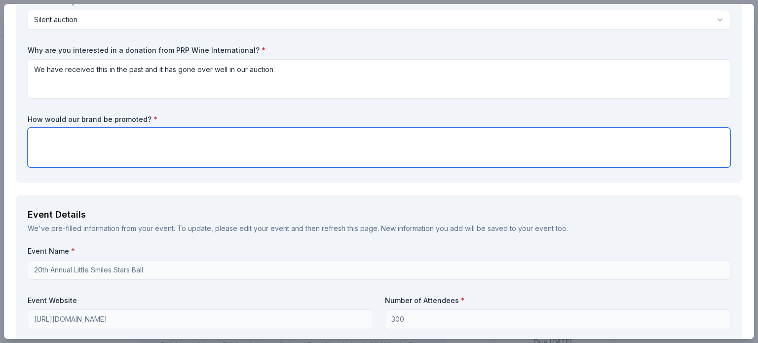
click at [104, 161] on textarea at bounding box center [379, 148] width 703 height 40
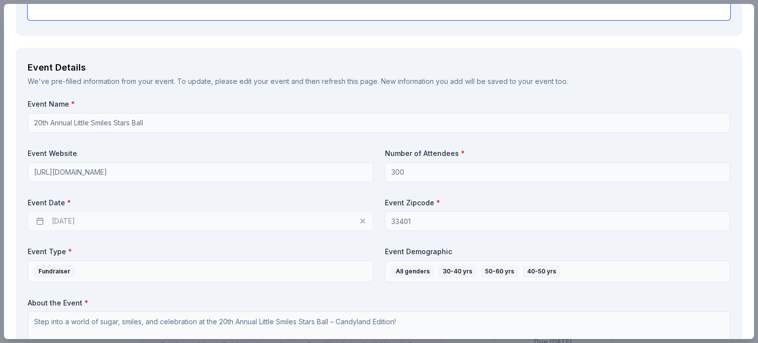
scroll to position [296, 0]
type textarea "We post images of our auction items and promote the brands that donated them on…"
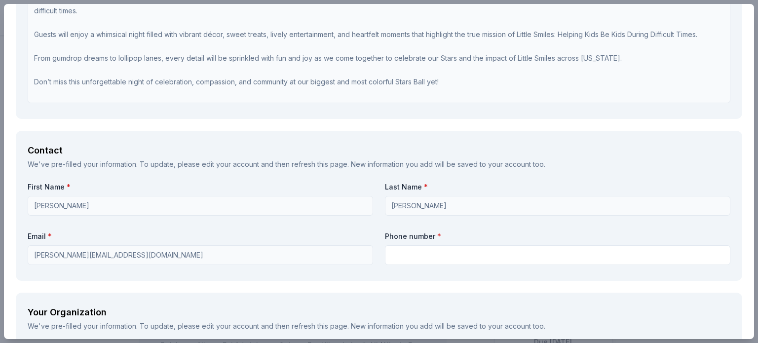
scroll to position [691, 0]
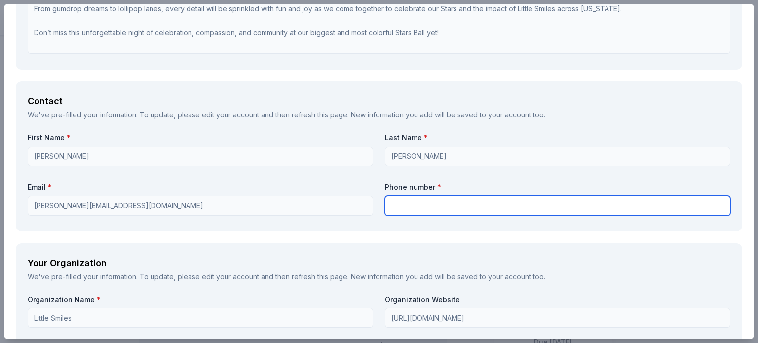
click at [395, 207] on input "text" at bounding box center [558, 206] width 346 height 20
type input "5618377784"
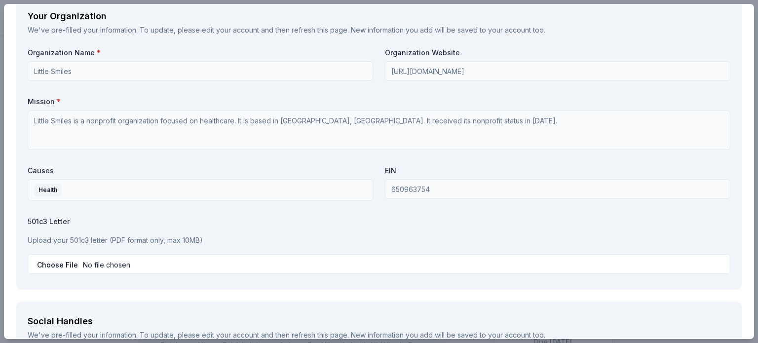
scroll to position [988, 0]
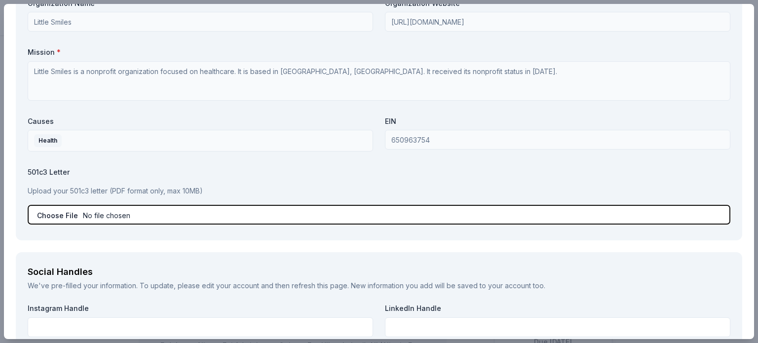
click at [96, 218] on input "file" at bounding box center [379, 215] width 703 height 20
type input "C:\fakepath\Certificate of Exemption (1) (1) (1) (1).pdf"
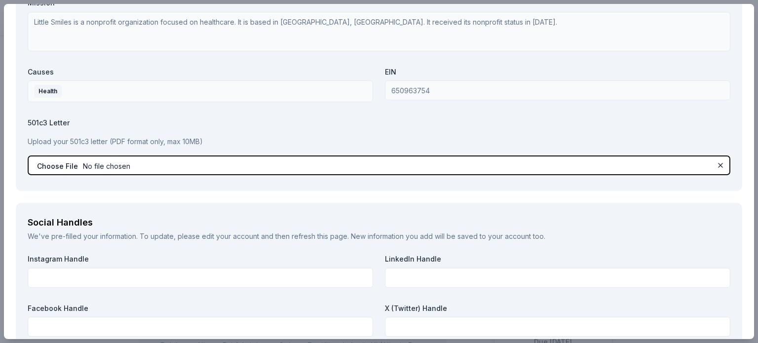
scroll to position [1086, 0]
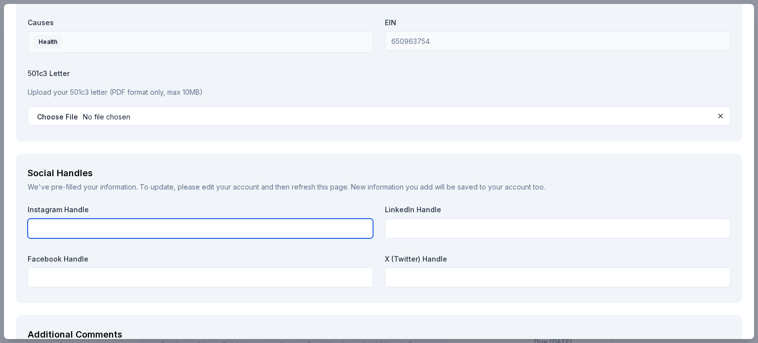
click at [101, 233] on input "text" at bounding box center [201, 229] width 346 height 20
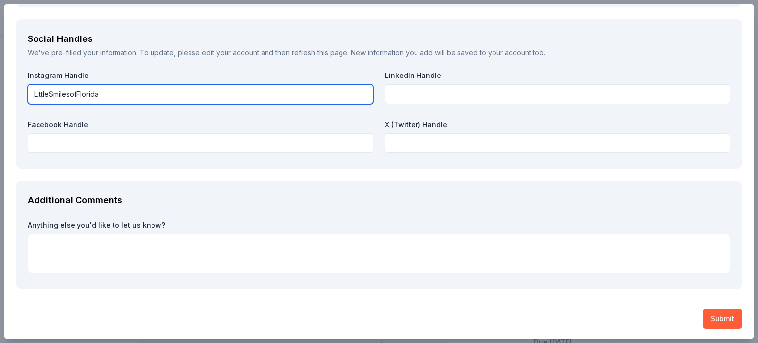
type input "LittleSmilesofFlorida"
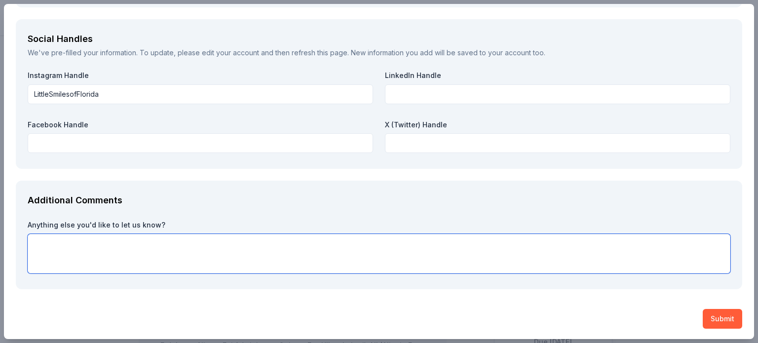
click at [145, 244] on textarea at bounding box center [379, 254] width 703 height 40
drag, startPoint x: 313, startPoint y: 243, endPoint x: 321, endPoint y: 237, distance: 10.0
click at [312, 243] on textarea at bounding box center [379, 254] width 703 height 40
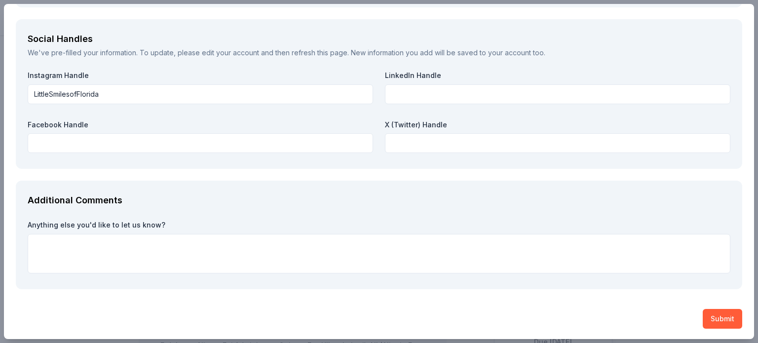
click at [151, 227] on label "Anything else you'd like to let us know?" at bounding box center [379, 225] width 703 height 10
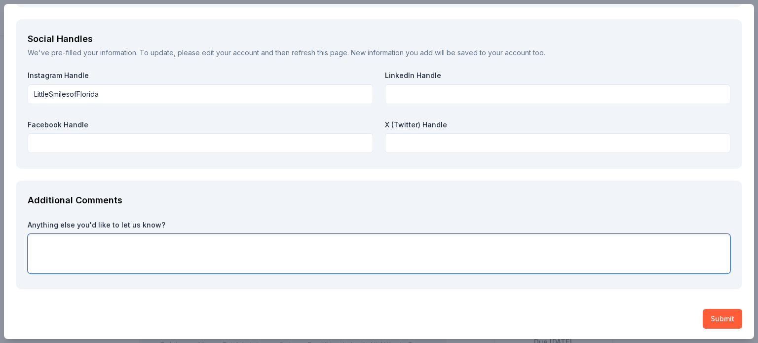
click at [158, 244] on textarea at bounding box center [379, 254] width 703 height 40
paste textarea "Lore Ipsumd si Ametco Adipis, El Seddoe Tempor, in utlabor etdol magna aliquaen…"
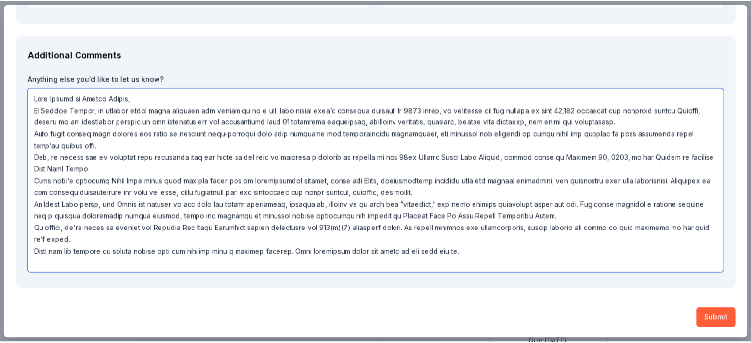
scroll to position [0, 0]
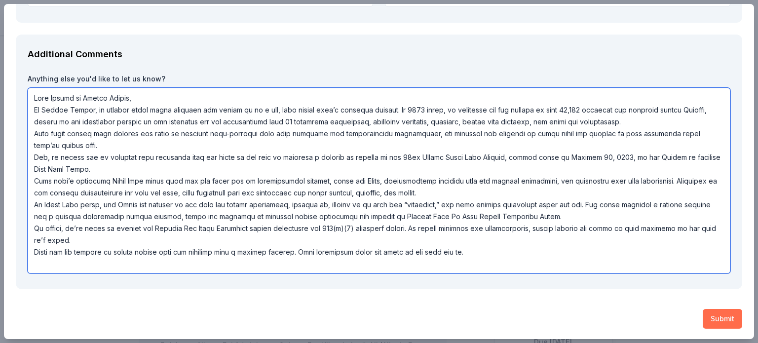
type textarea "Lore Ipsumd si Ametco Adipis, El Seddoe Tempor, in utlabor etdol magna aliquaen…"
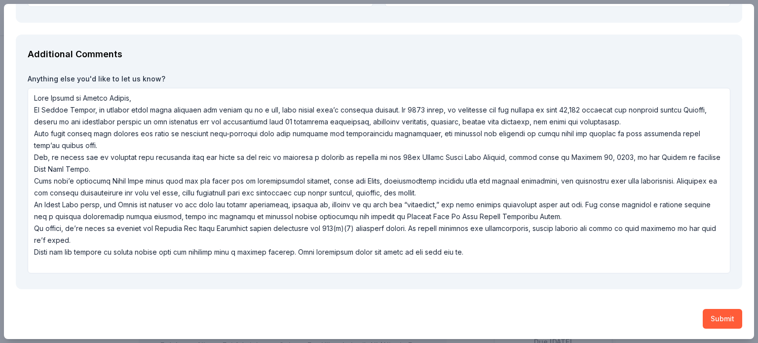
click at [703, 314] on button "Submit" at bounding box center [723, 319] width 40 height 20
